Goal: Book appointment/travel/reservation

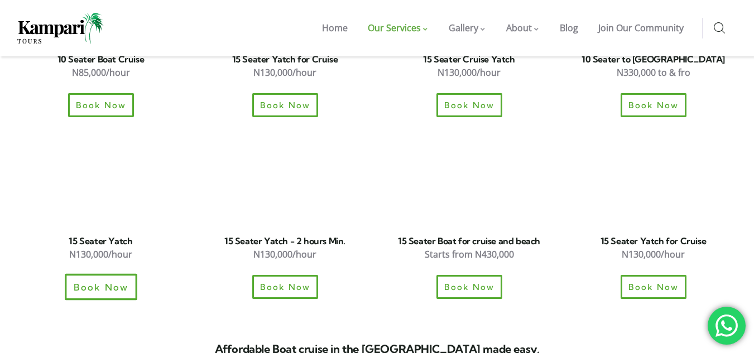
scroll to position [1506, 0]
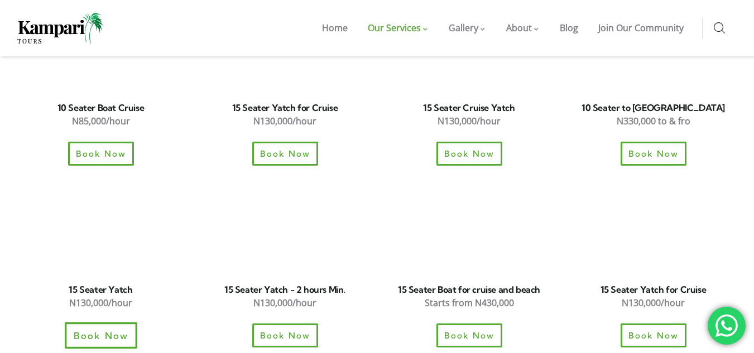
click at [95, 331] on span "Book Now" at bounding box center [100, 335] width 55 height 9
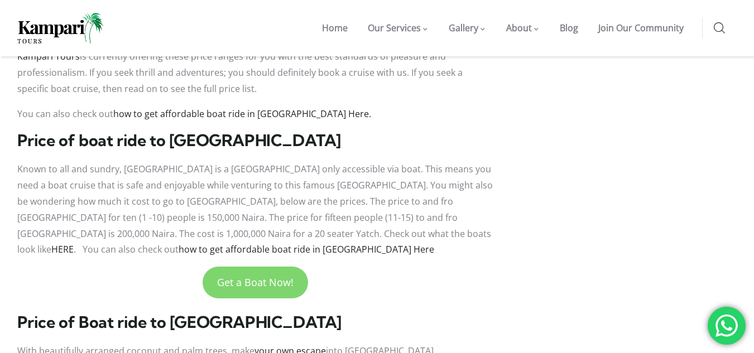
scroll to position [1450, 0]
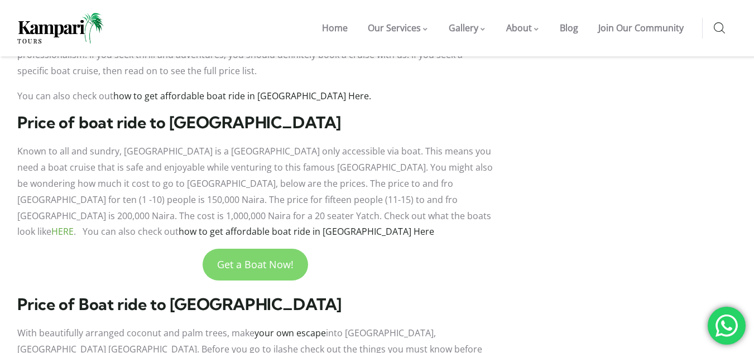
click at [74, 225] on link "HERE" at bounding box center [62, 231] width 22 height 12
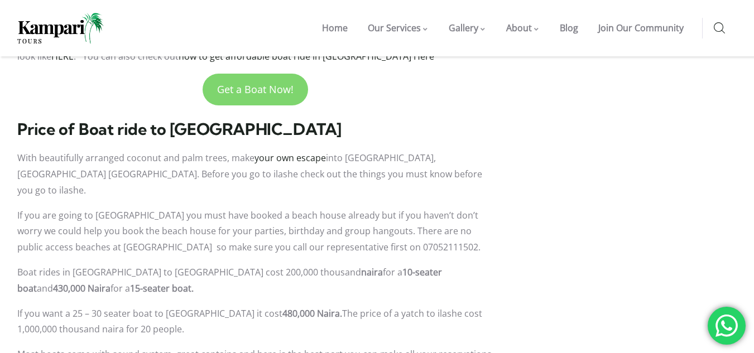
scroll to position [1618, 0]
